Goal: Information Seeking & Learning: Learn about a topic

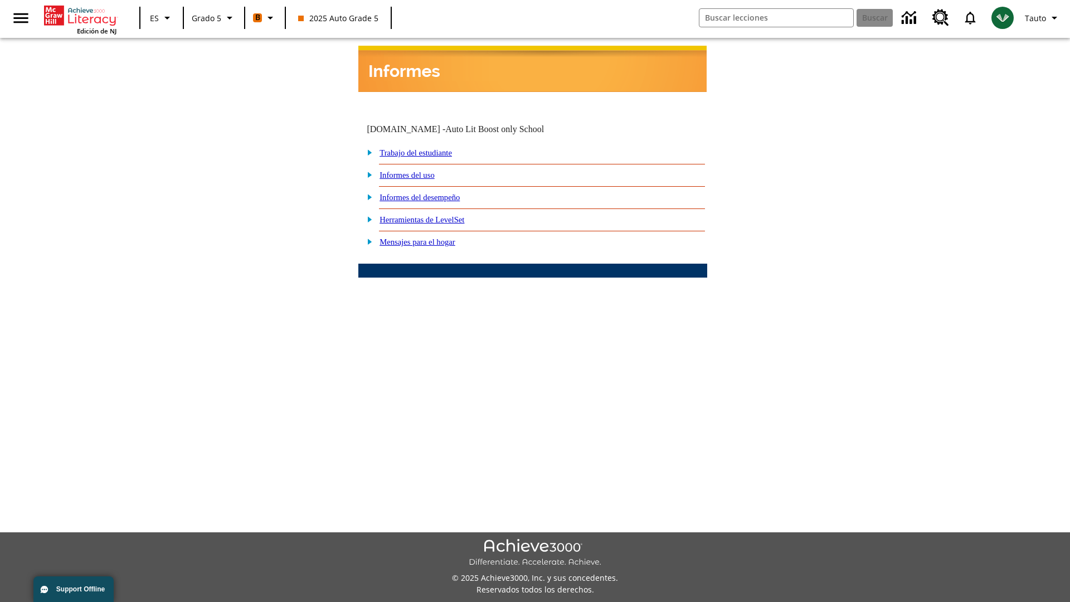
click at [435, 193] on link "Informes del desempeño" at bounding box center [419, 197] width 80 height 9
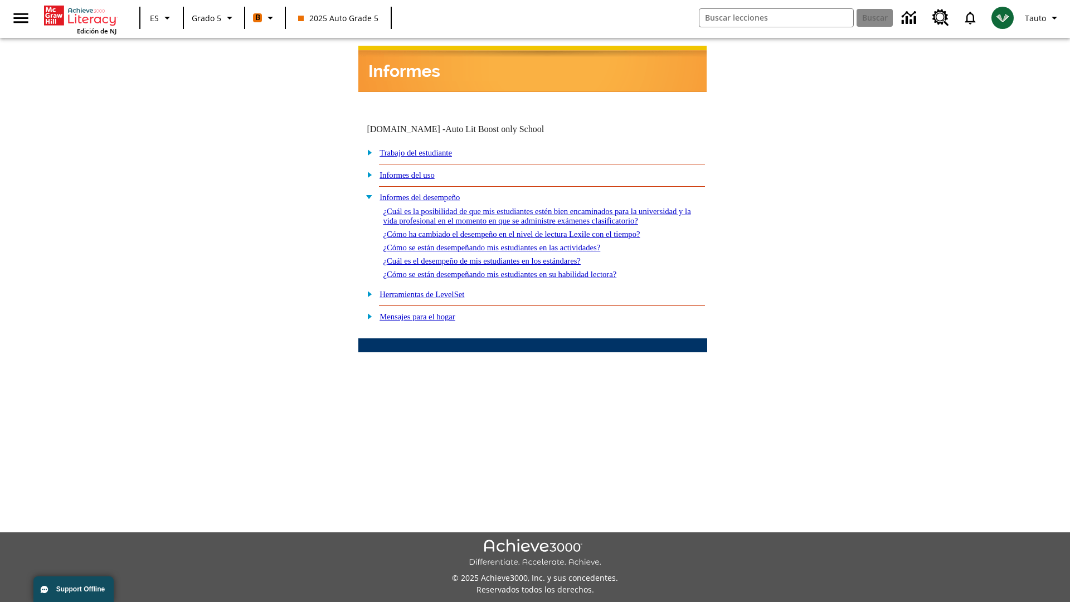
click at [529, 207] on link "¿Cuál es la posibilidad de que mis estudiantes estén bien encaminados para la u…" at bounding box center [537, 216] width 308 height 18
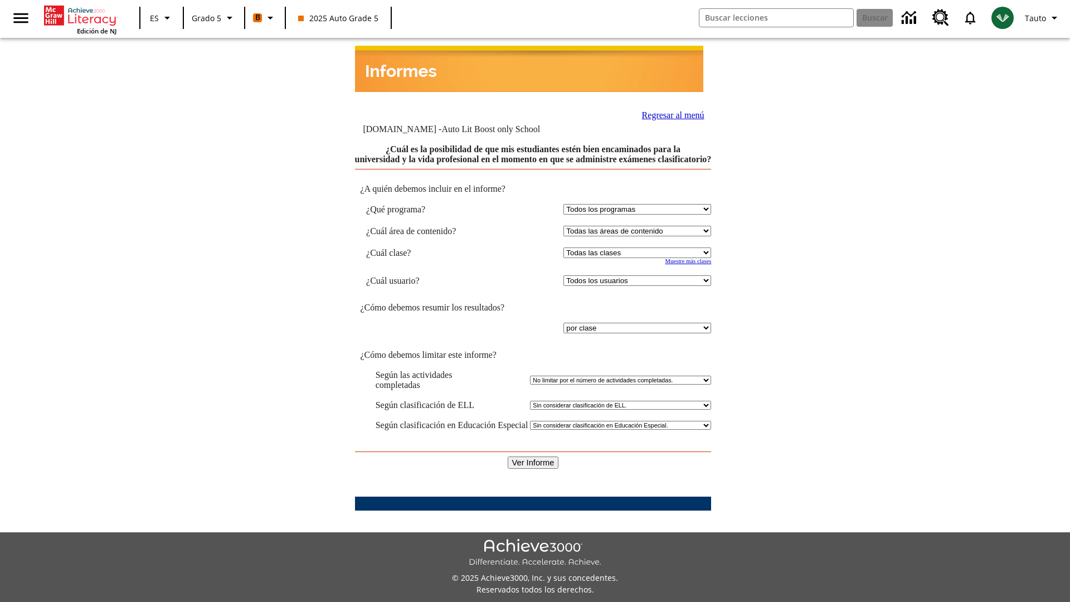
click at [634, 247] on select "Seleccionar una clase: Todas las clases 2025 Auto Grade 5 OL 2025 Auto Grade 6" at bounding box center [637, 252] width 148 height 11
select select "11133131"
